Goal: Task Accomplishment & Management: Manage account settings

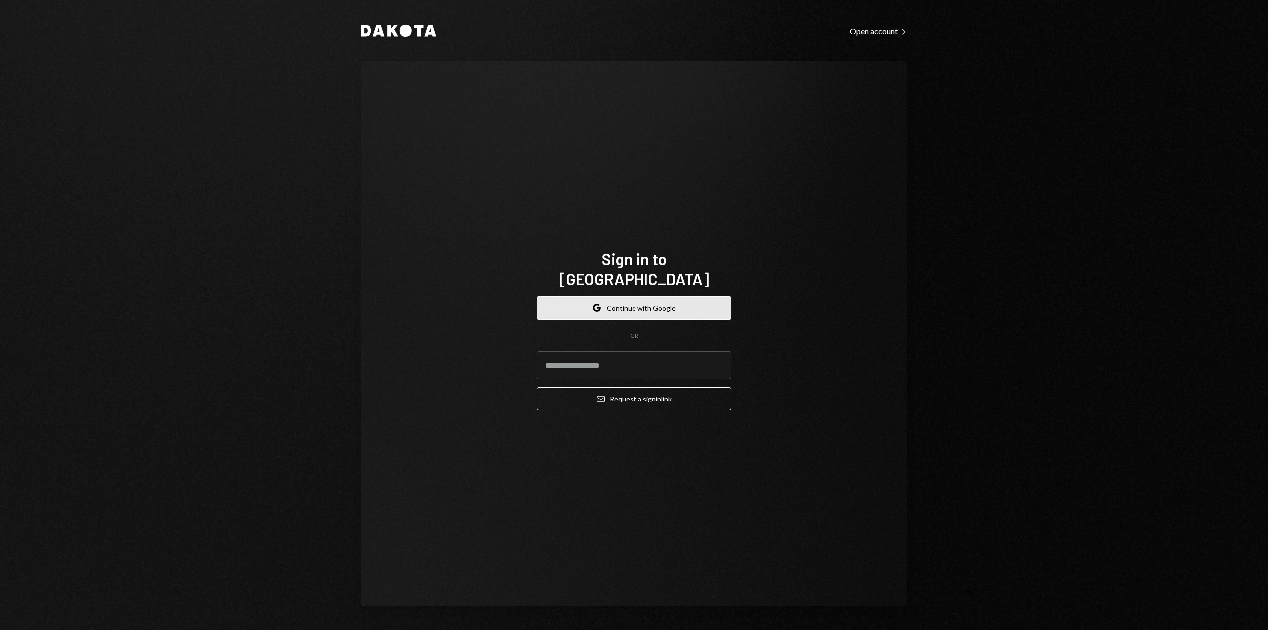
click at [615, 301] on button "Google Continue with Google" at bounding box center [634, 307] width 194 height 23
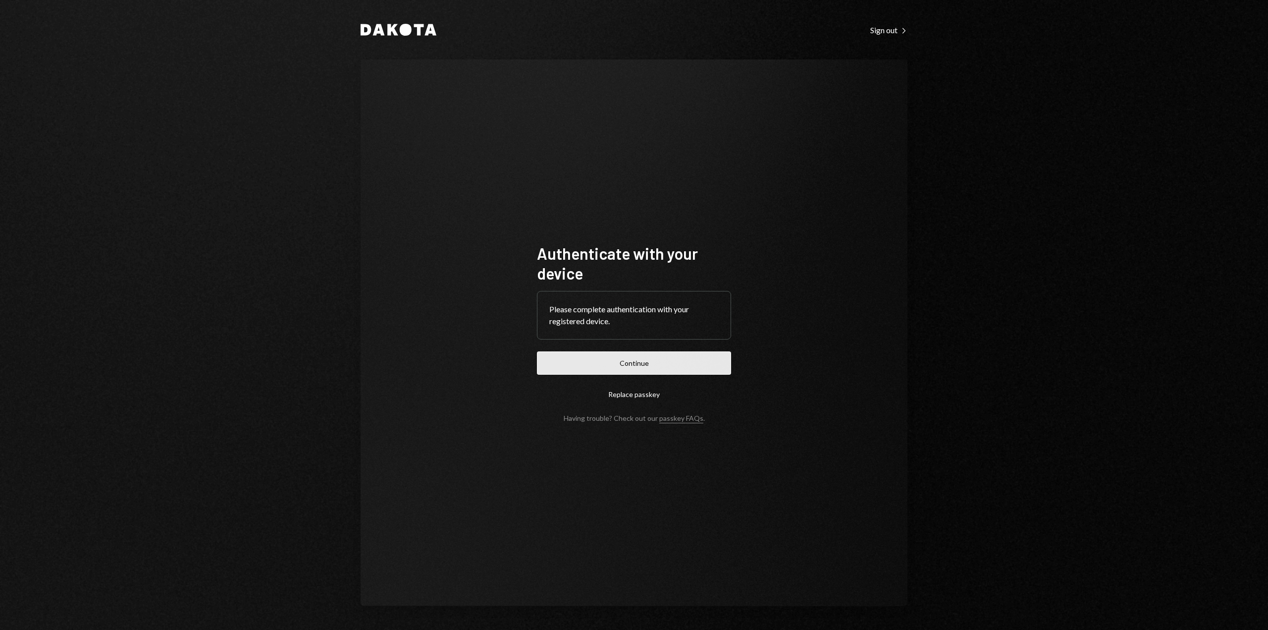
click at [630, 365] on button "Continue" at bounding box center [634, 362] width 194 height 23
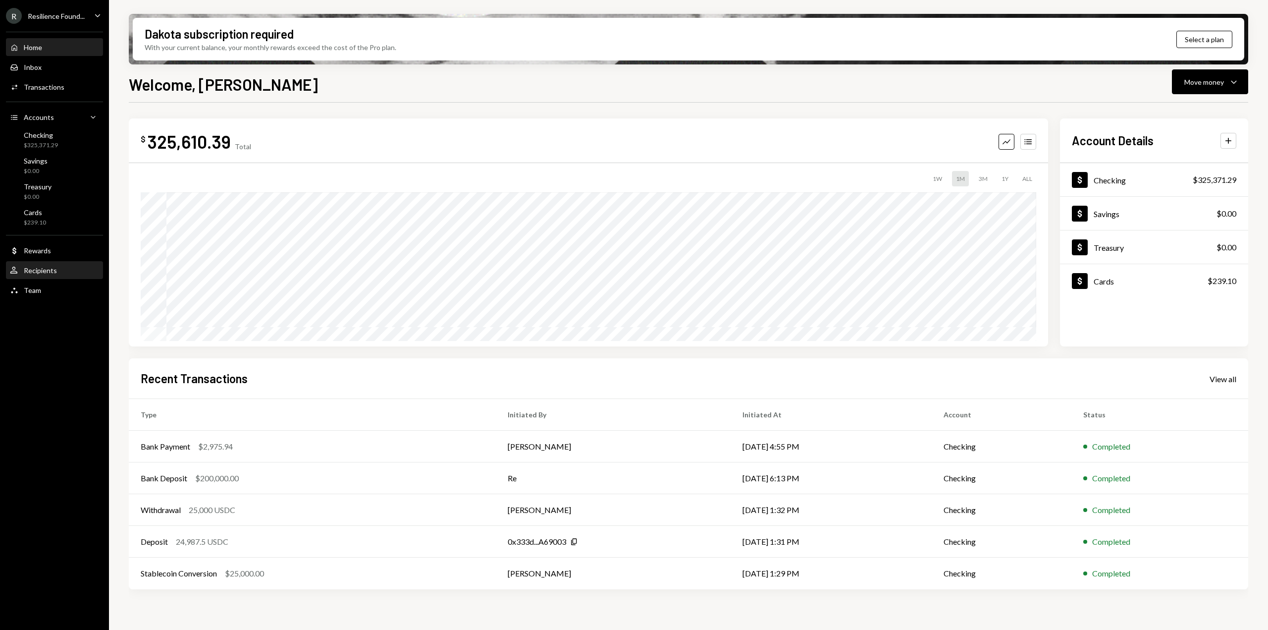
click at [53, 270] on div "Recipients" at bounding box center [40, 270] width 33 height 8
